Goal: Use online tool/utility: Use online tool/utility

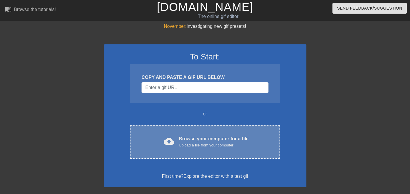
click at [217, 147] on div "Upload a file from your computer" at bounding box center [214, 145] width 70 height 6
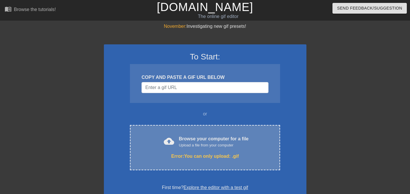
click at [160, 141] on div "cloud_upload Browse your computer for a file Upload a file from your computer" at bounding box center [205, 141] width 126 height 13
click at [148, 153] on div "Error: You can only upload: .gif" at bounding box center [205, 156] width 126 height 7
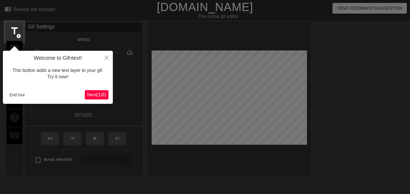
scroll to position [14, 0]
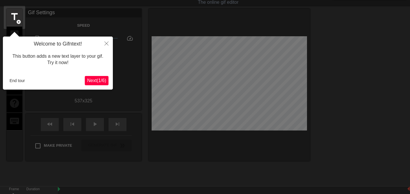
click at [104, 79] on span "Next ( 1 / 6 )" at bounding box center [96, 80] width 19 height 5
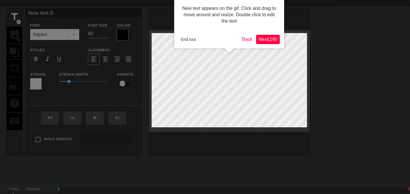
scroll to position [0, 0]
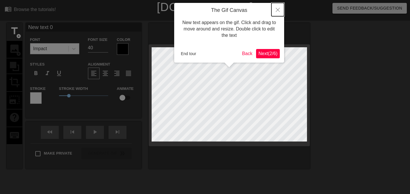
click at [280, 10] on icon "Close" at bounding box center [278, 10] width 4 height 4
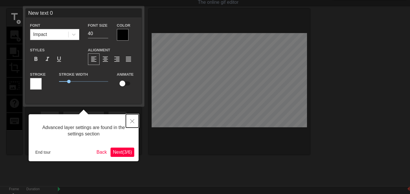
click at [132, 120] on icon "Close" at bounding box center [132, 121] width 4 height 4
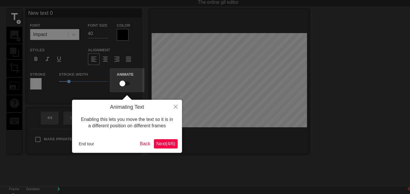
scroll to position [0, 0]
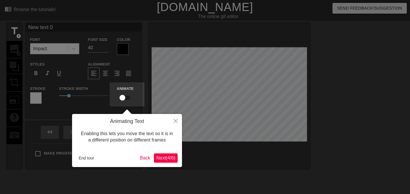
click at [166, 164] on div "Animating Text Enabling this lets you move the text so it is in a different pos…" at bounding box center [127, 140] width 110 height 53
click at [168, 161] on button "Next ( 4 / 6 )" at bounding box center [166, 157] width 24 height 9
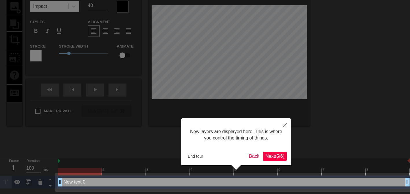
click at [276, 157] on span "Next ( 5 / 6 )" at bounding box center [274, 155] width 19 height 5
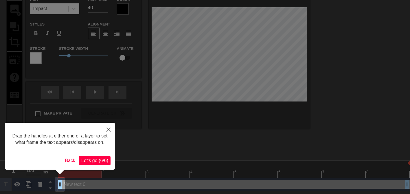
click at [102, 162] on span "Let's go! ( 6 / 6 )" at bounding box center [94, 160] width 27 height 5
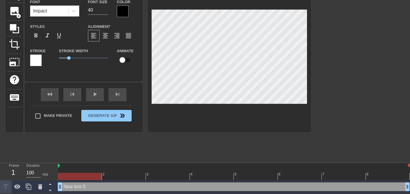
drag, startPoint x: 59, startPoint y: 187, endPoint x: 62, endPoint y: 192, distance: 5.3
click at [62, 192] on div "New text 0 drag_handle drag_handle" at bounding box center [234, 186] width 352 height 13
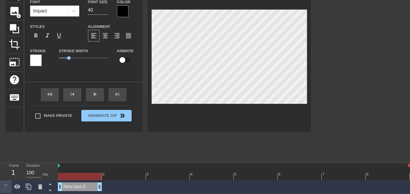
drag, startPoint x: 408, startPoint y: 187, endPoint x: 96, endPoint y: 182, distance: 312.9
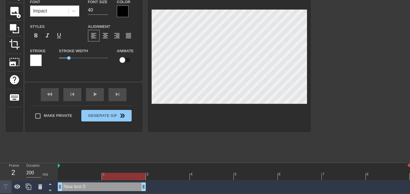
drag, startPoint x: 100, startPoint y: 187, endPoint x: 136, endPoint y: 188, distance: 35.9
drag, startPoint x: 60, startPoint y: 187, endPoint x: 79, endPoint y: 186, distance: 18.8
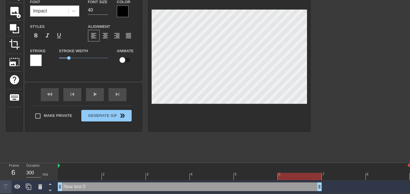
type input "200"
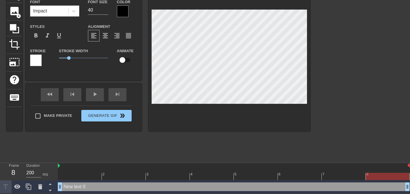
drag, startPoint x: 142, startPoint y: 187, endPoint x: 411, endPoint y: 196, distance: 269.6
click at [410, 193] on html "menu_book Browse the tutorials! [DOMAIN_NAME] The online gif editor Send Feedba…" at bounding box center [205, 77] width 410 height 231
